Goal: Information Seeking & Learning: Learn about a topic

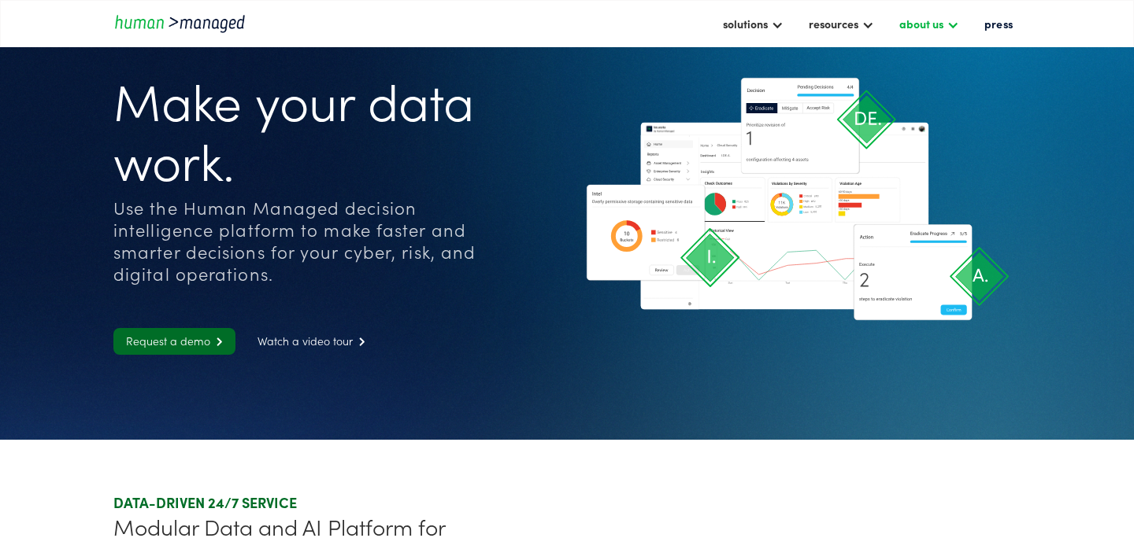
click at [943, 24] on div "about us" at bounding box center [929, 23] width 76 height 27
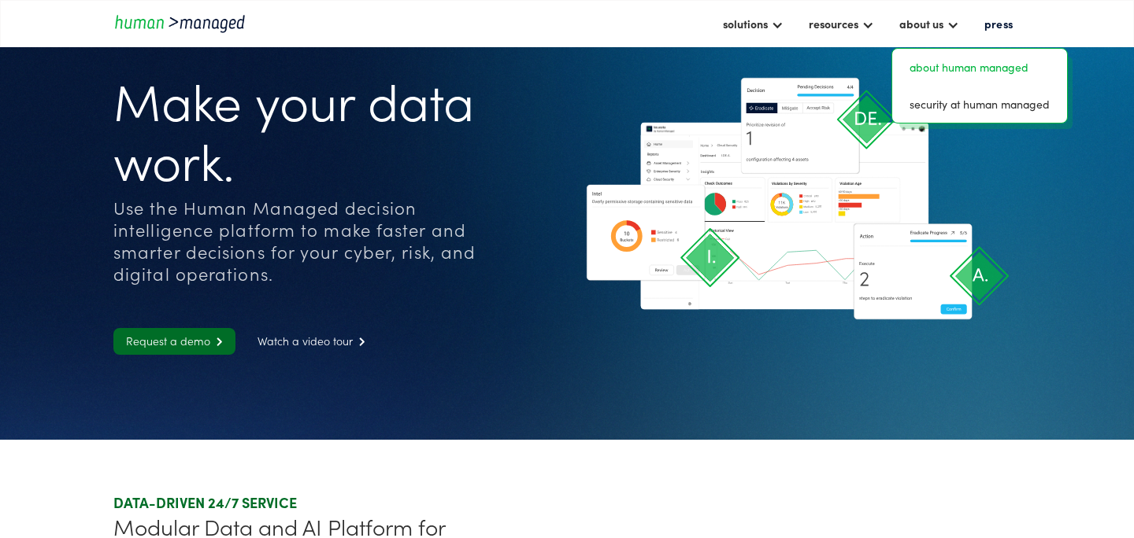
click at [961, 71] on link "about human managed" at bounding box center [979, 67] width 162 height 24
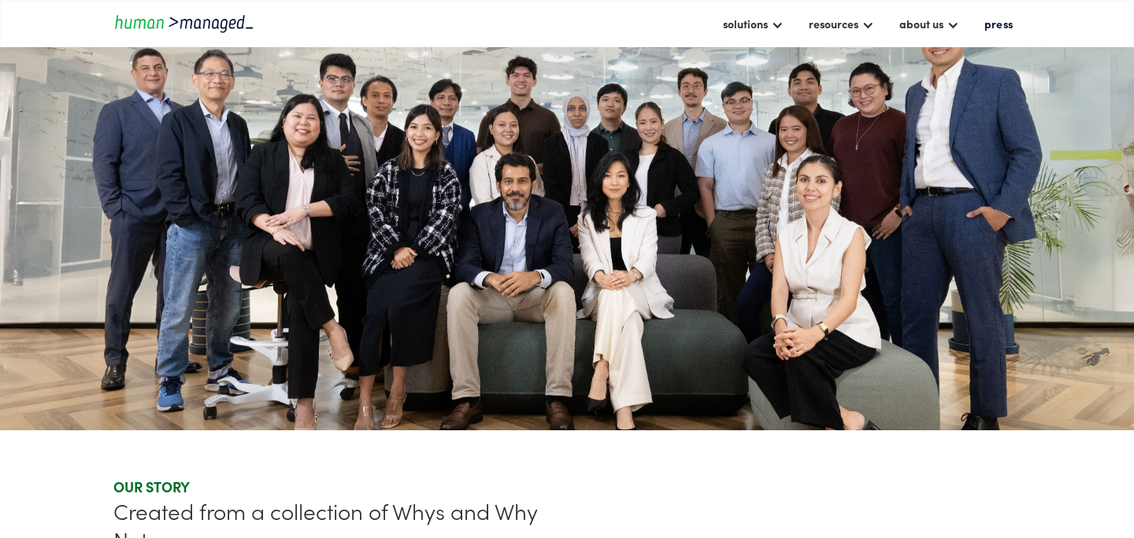
scroll to position [175, 0]
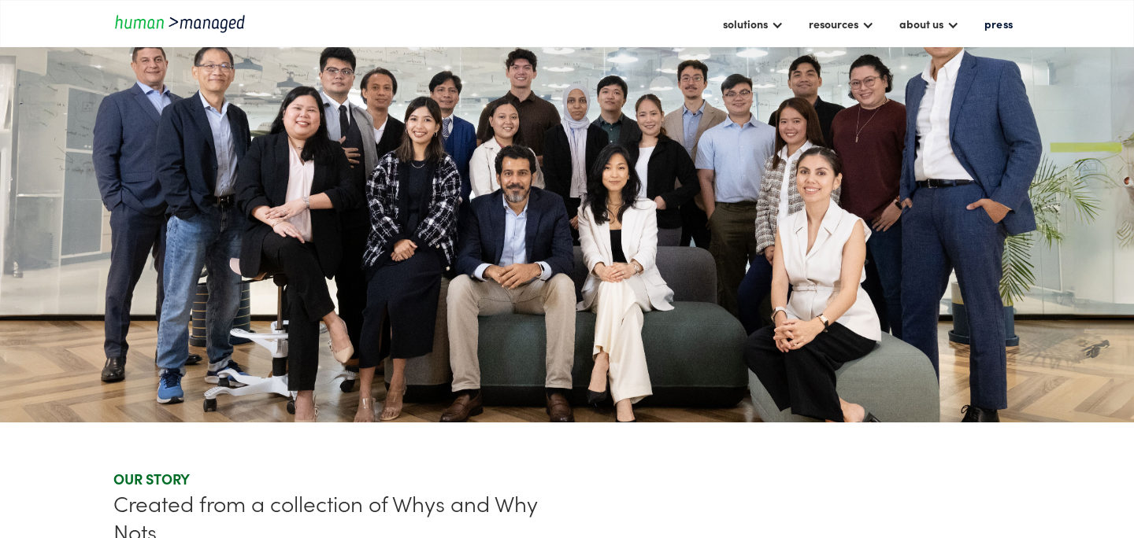
click at [493, 239] on section at bounding box center [567, 228] width 1134 height 387
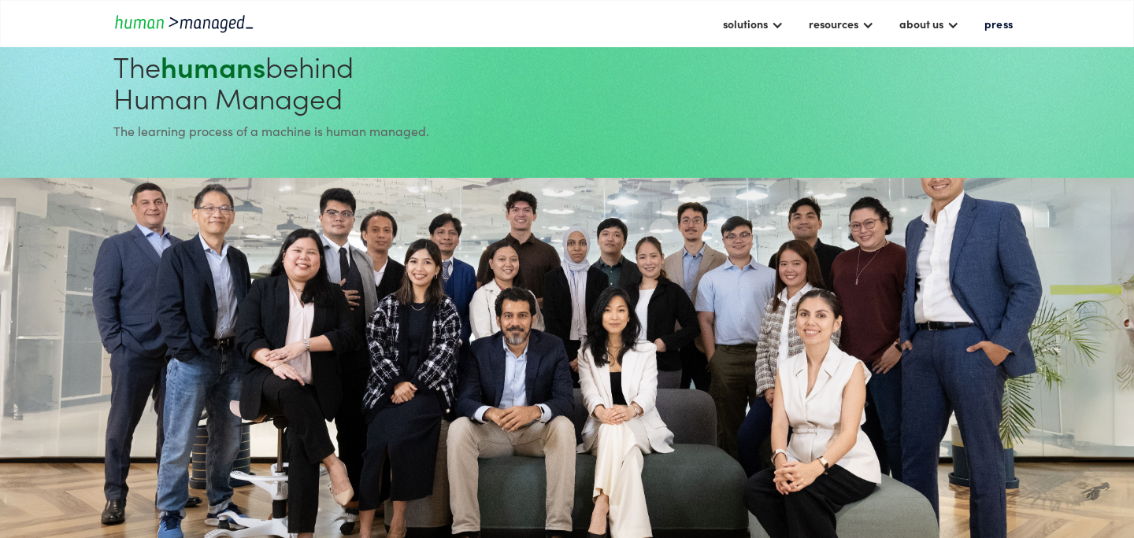
scroll to position [0, 0]
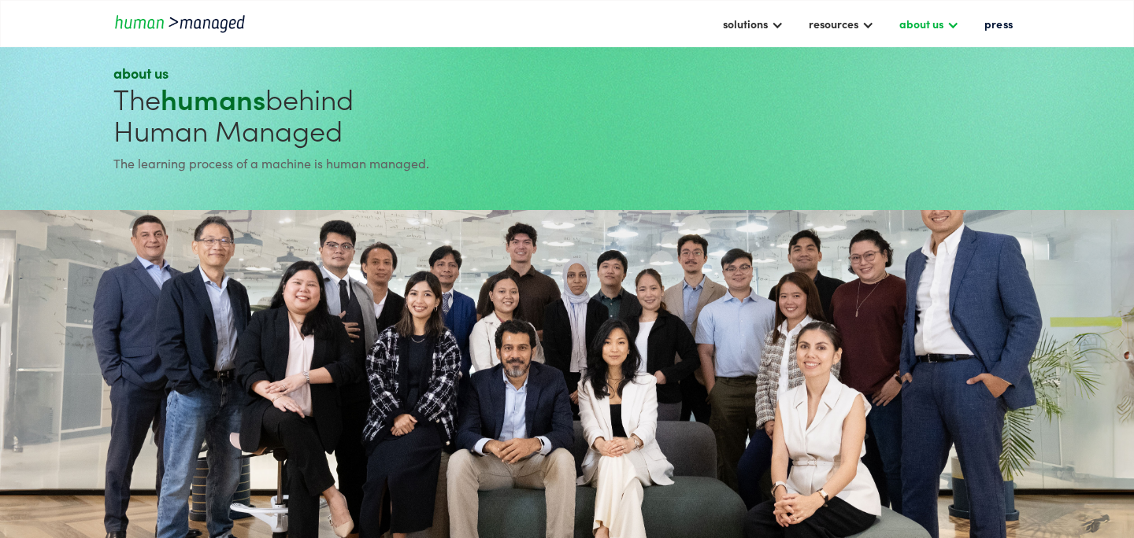
click at [941, 24] on div "about us" at bounding box center [921, 23] width 44 height 19
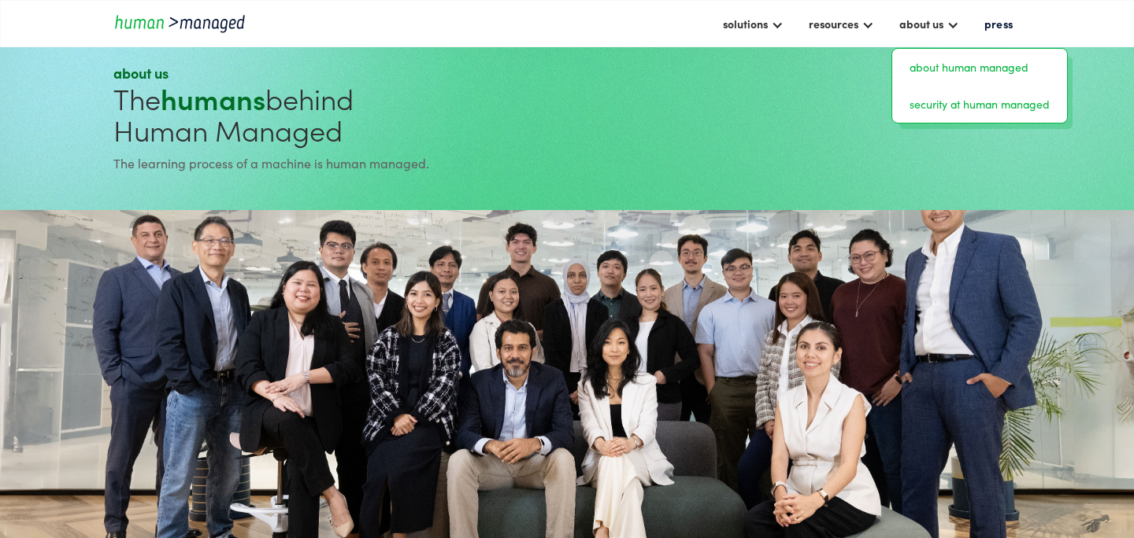
click at [983, 107] on link "security at human managed" at bounding box center [979, 104] width 162 height 24
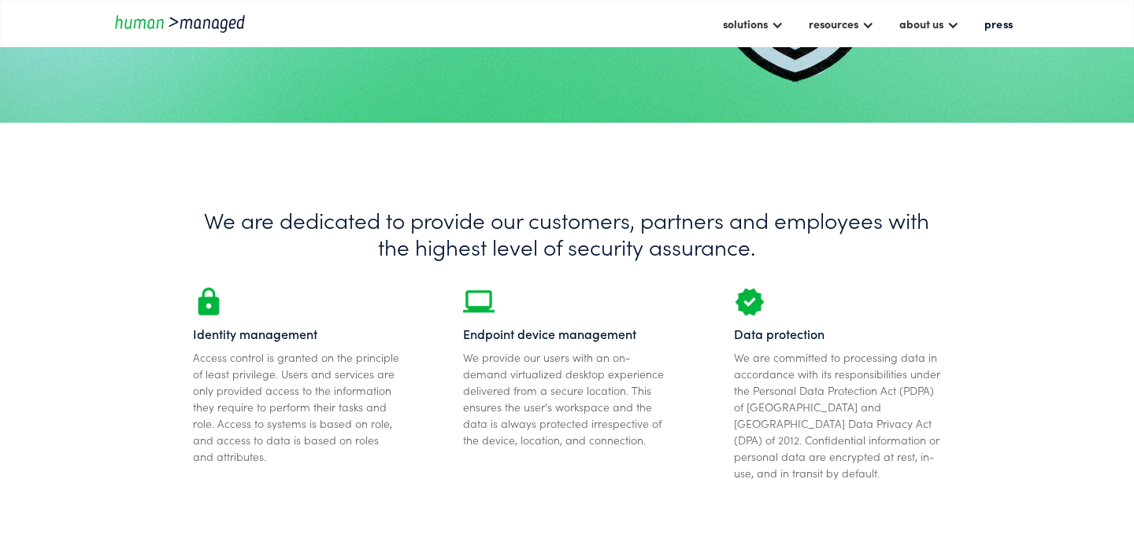
scroll to position [190, 0]
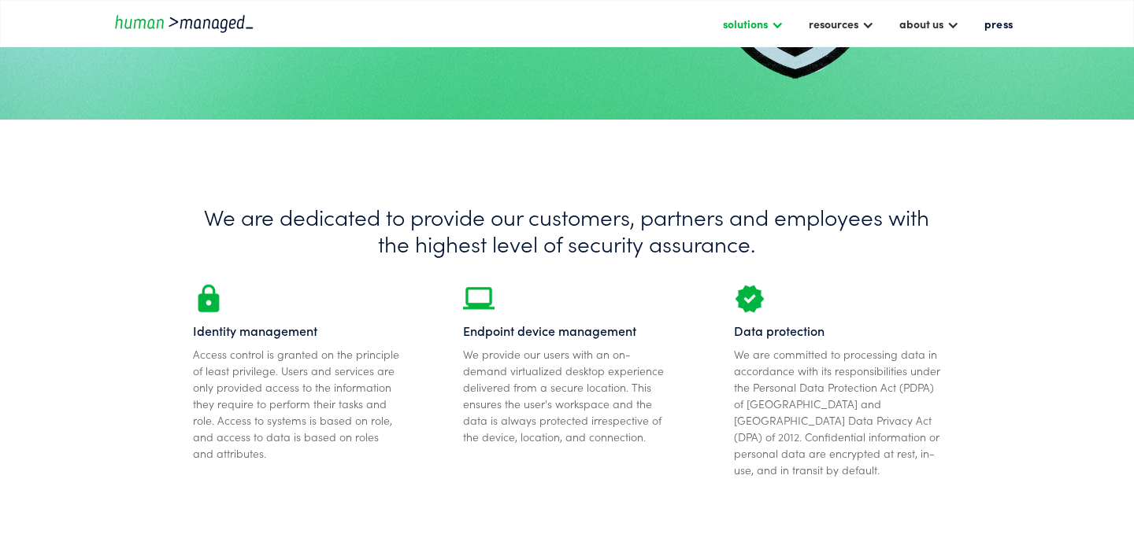
click at [774, 28] on div at bounding box center [777, 23] width 13 height 13
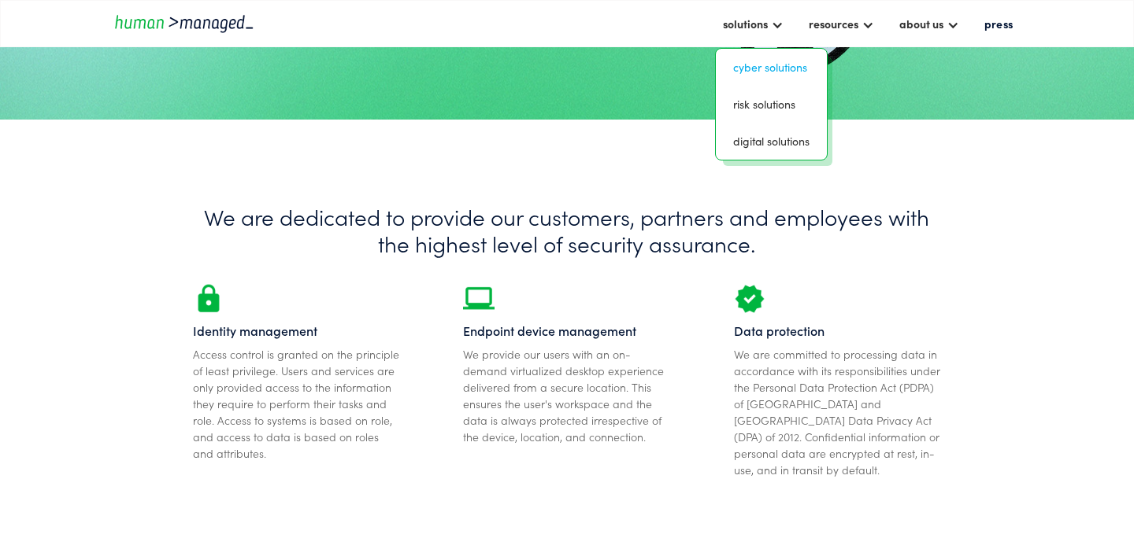
click at [777, 72] on link "Cyber solutions" at bounding box center [771, 67] width 98 height 24
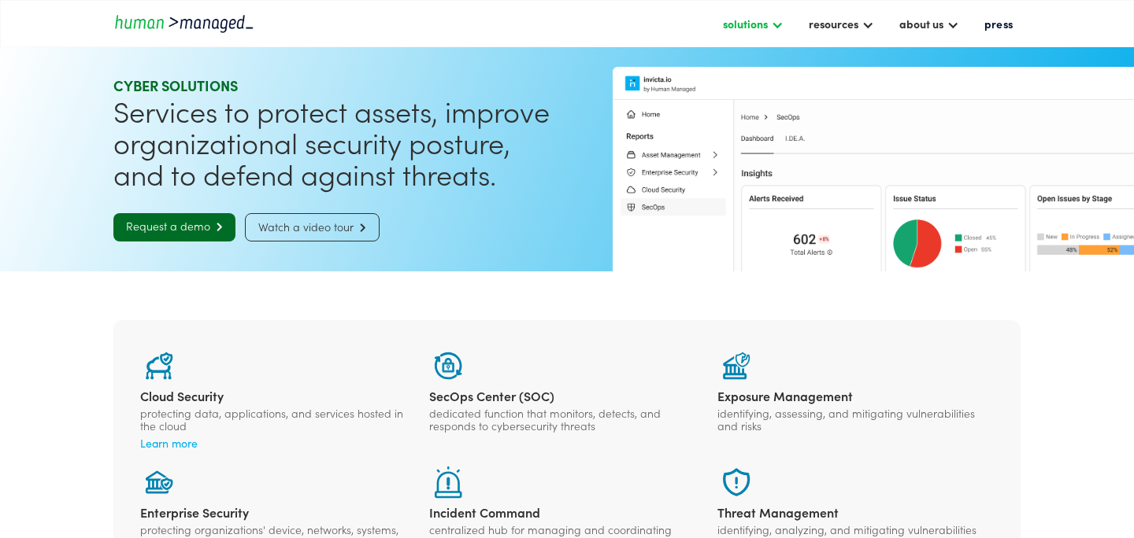
click at [768, 24] on div "solutions" at bounding box center [753, 23] width 76 height 27
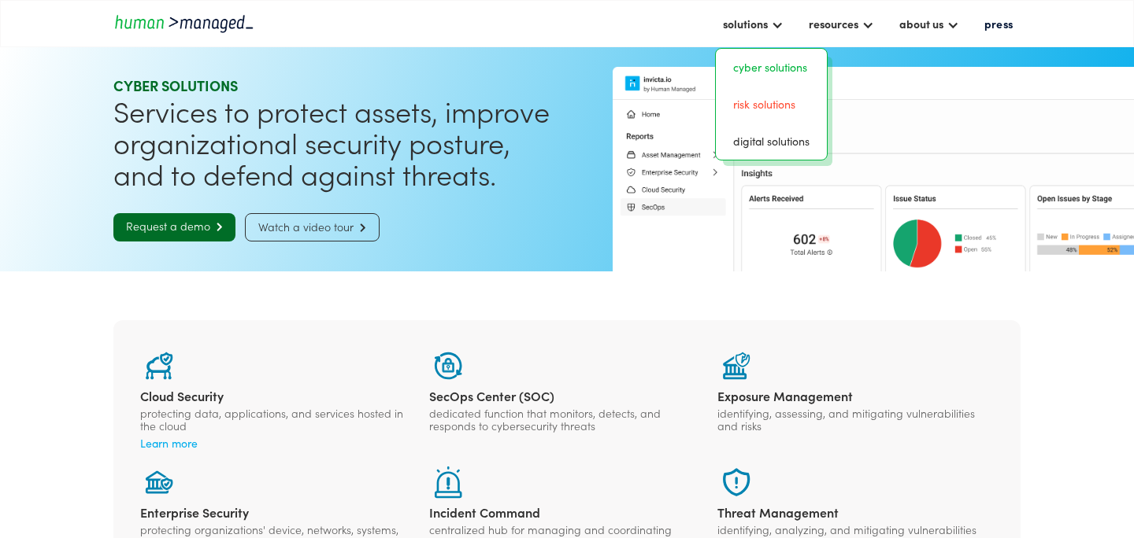
click at [782, 110] on link "risk solutions" at bounding box center [771, 104] width 98 height 24
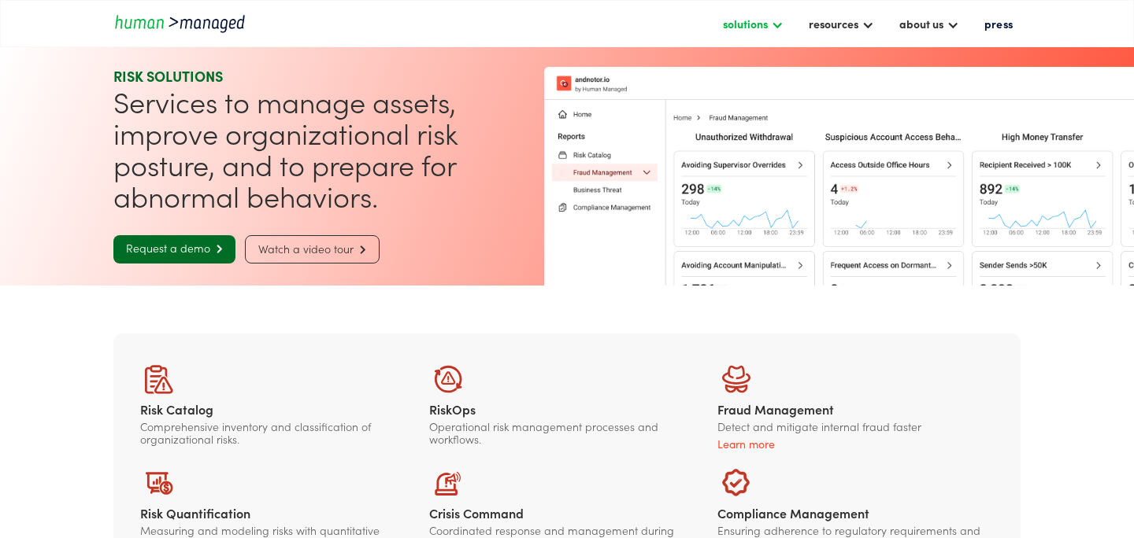
click at [779, 30] on div at bounding box center [777, 23] width 13 height 13
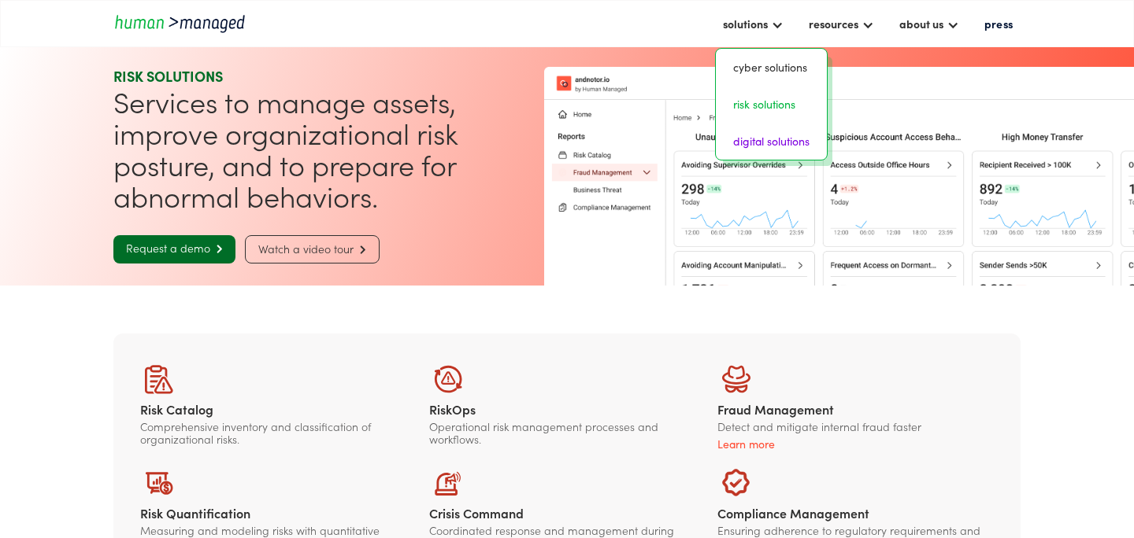
click at [778, 135] on link "digital solutions" at bounding box center [771, 141] width 98 height 24
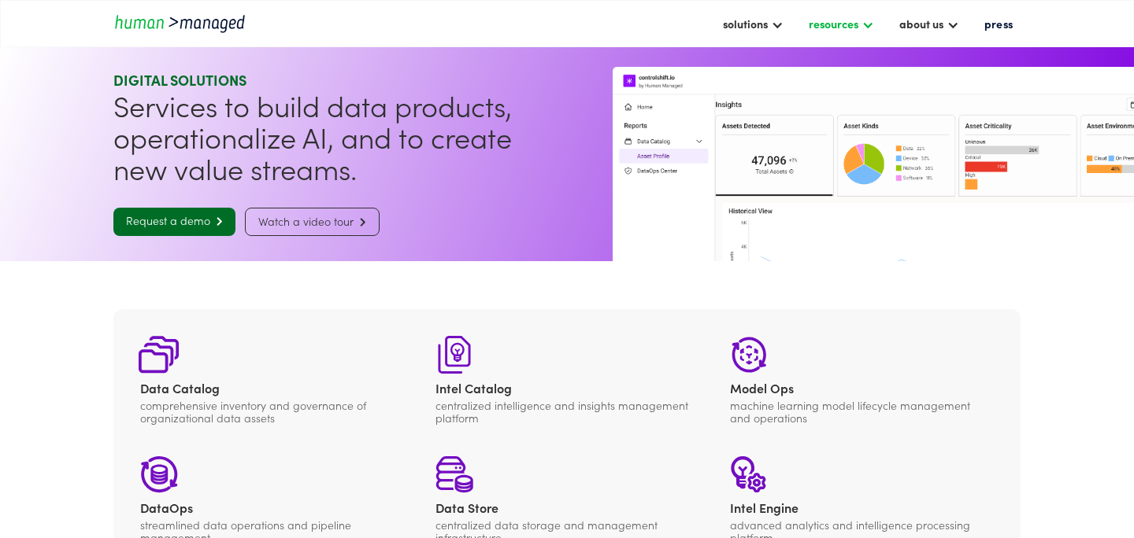
click at [862, 21] on div at bounding box center [867, 23] width 13 height 13
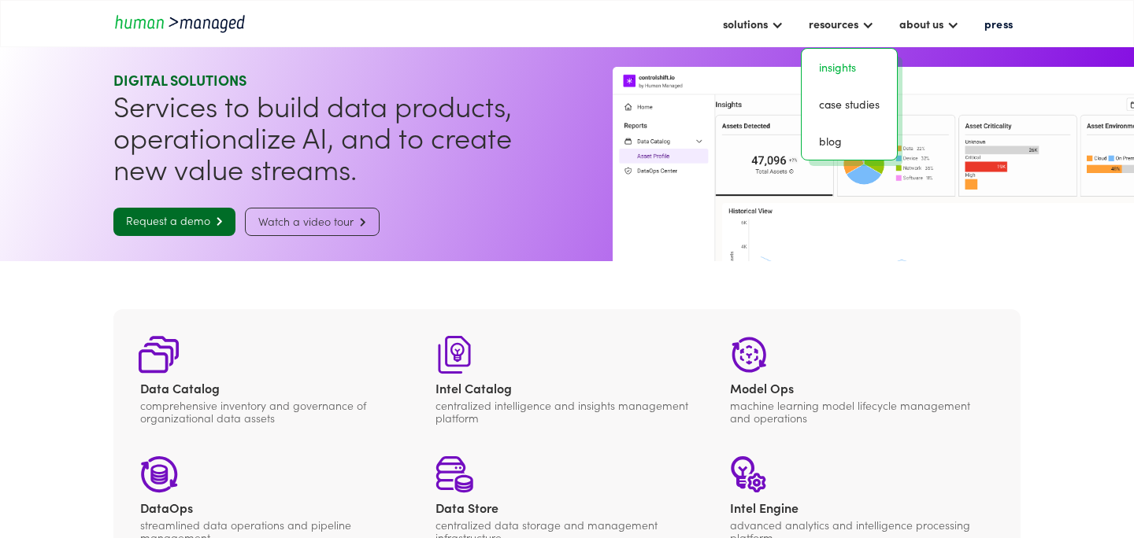
click at [853, 68] on link "insights" at bounding box center [849, 67] width 83 height 24
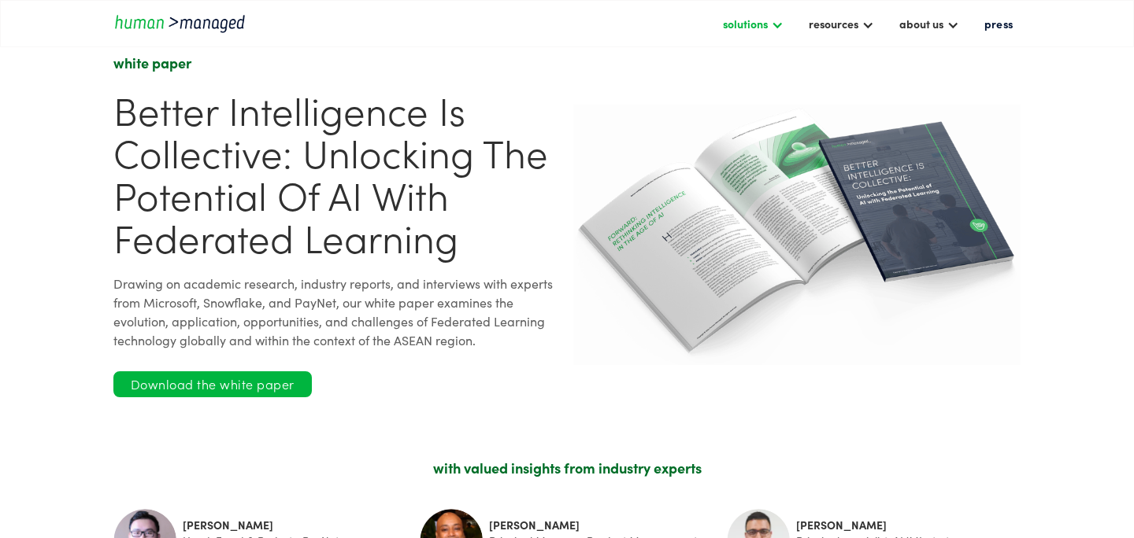
click at [779, 29] on div at bounding box center [777, 23] width 13 height 13
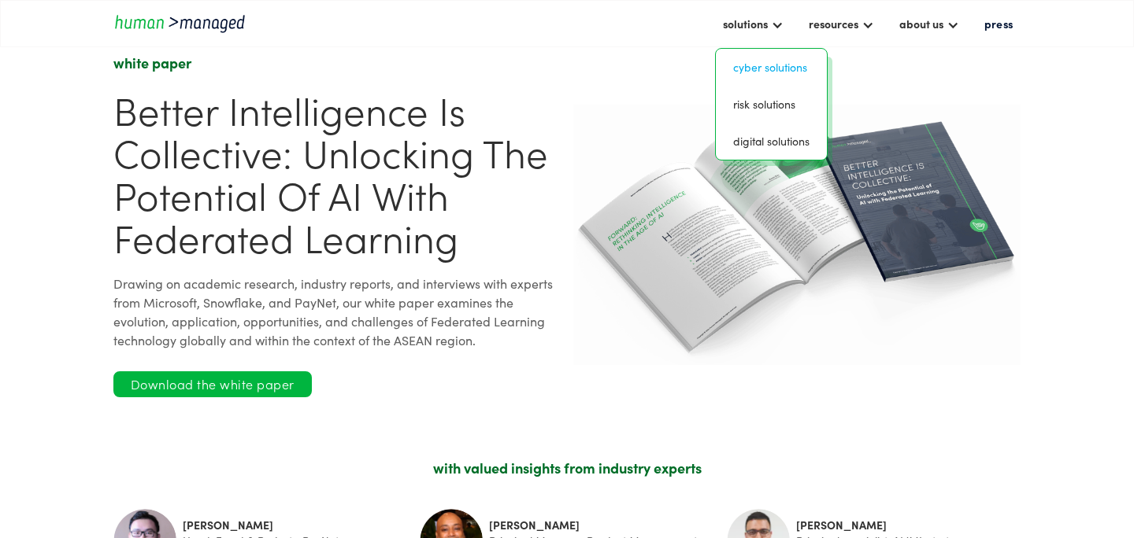
click at [779, 70] on link "Cyber solutions" at bounding box center [771, 67] width 98 height 24
